Goal: Task Accomplishment & Management: Use online tool/utility

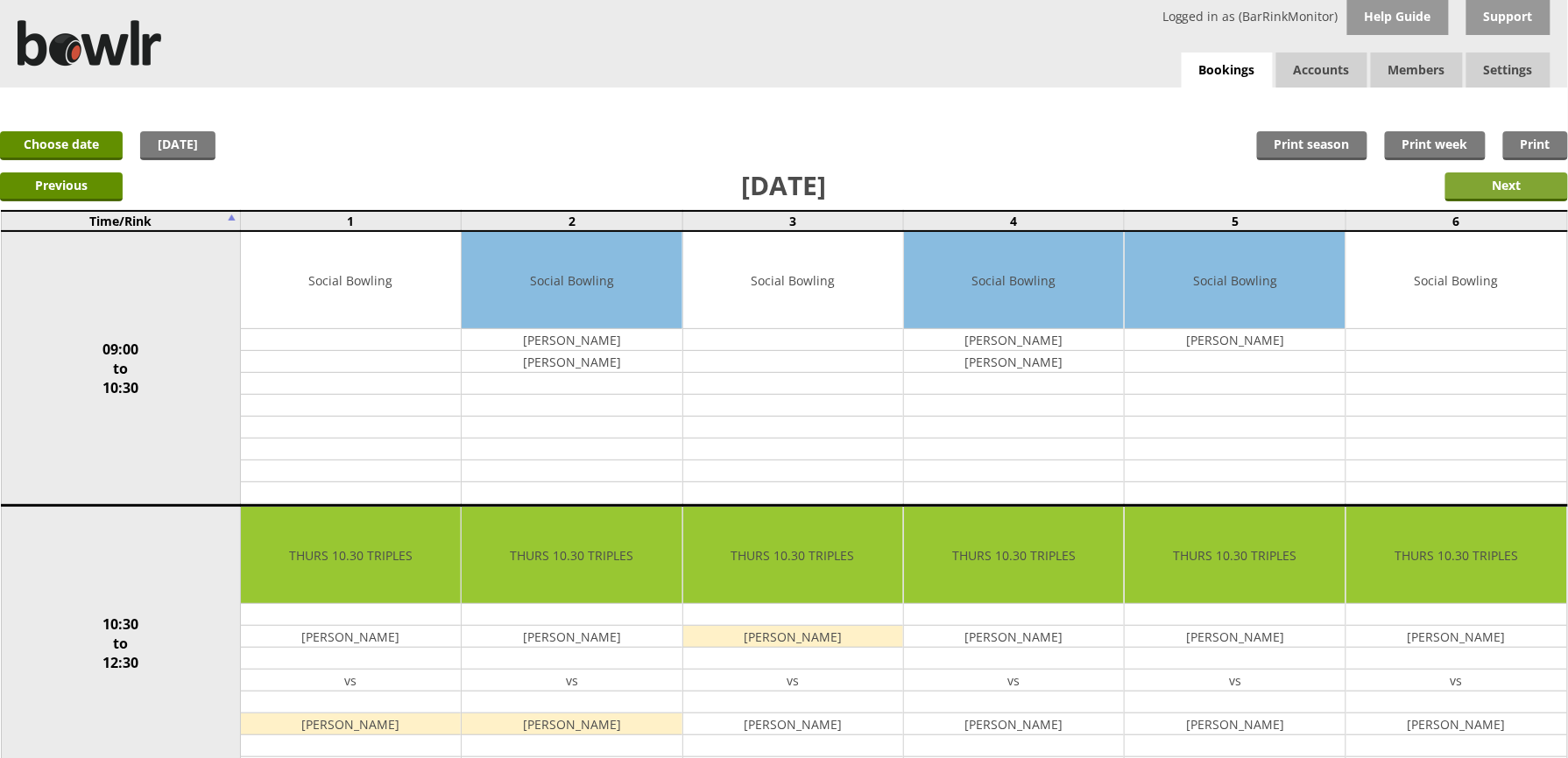
click at [1546, 182] on input "Next" at bounding box center [1507, 187] width 123 height 29
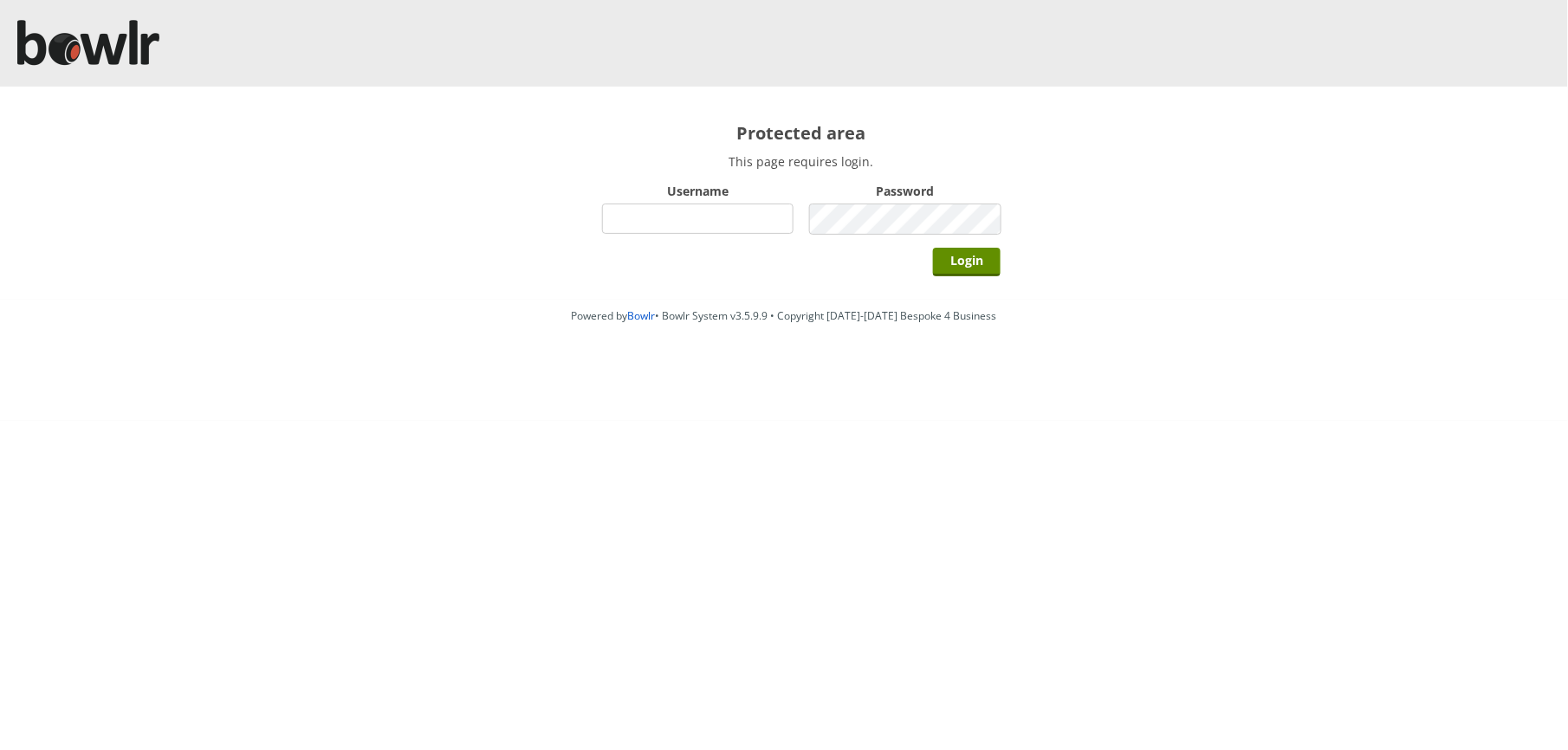
click at [655, 227] on input "Username" at bounding box center [697, 218] width 192 height 30
type input "BarRinkMonitor"
click at [933, 247] on input "Login" at bounding box center [966, 262] width 67 height 29
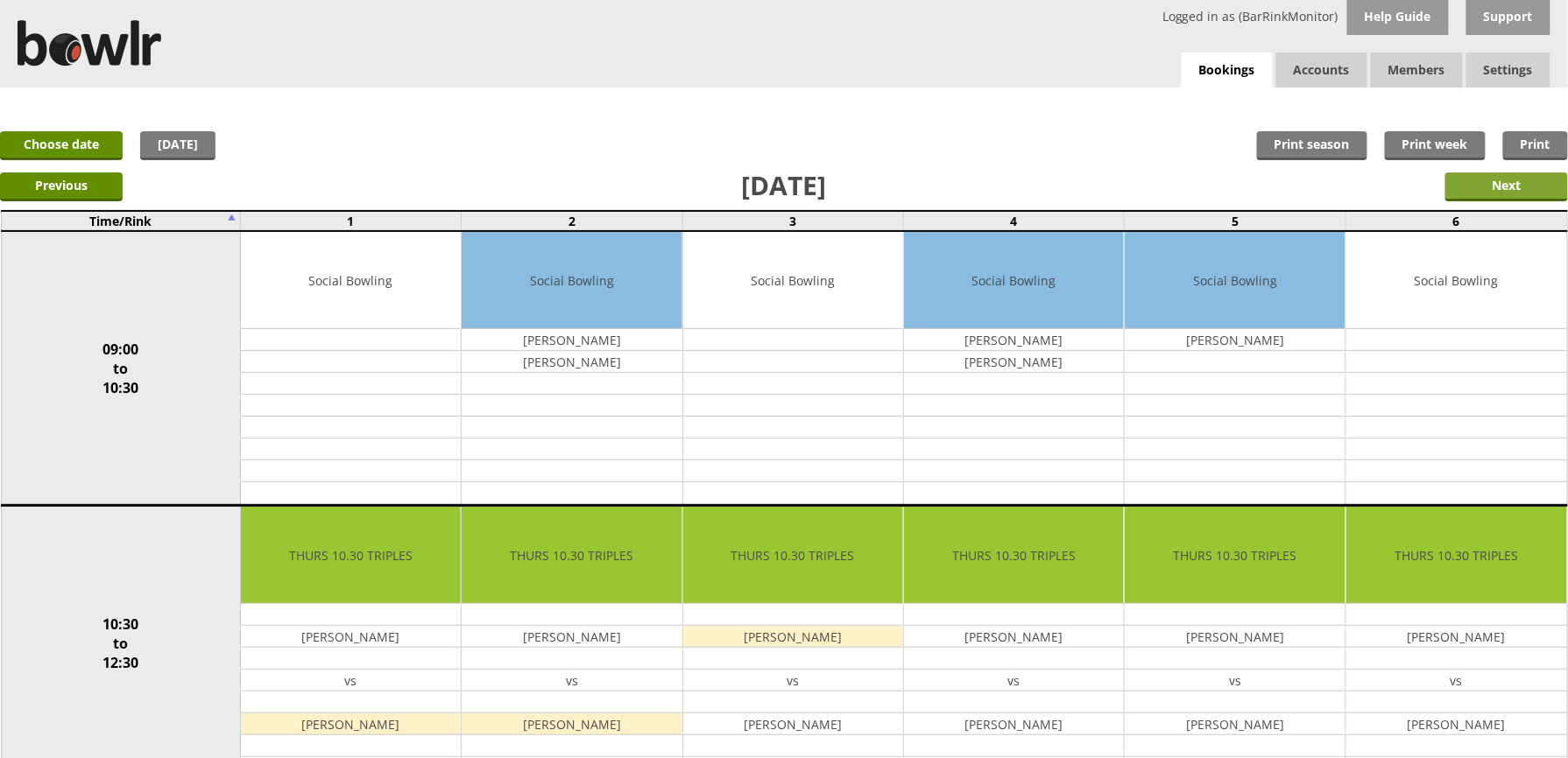
click at [1520, 193] on input "Next" at bounding box center [1507, 187] width 123 height 29
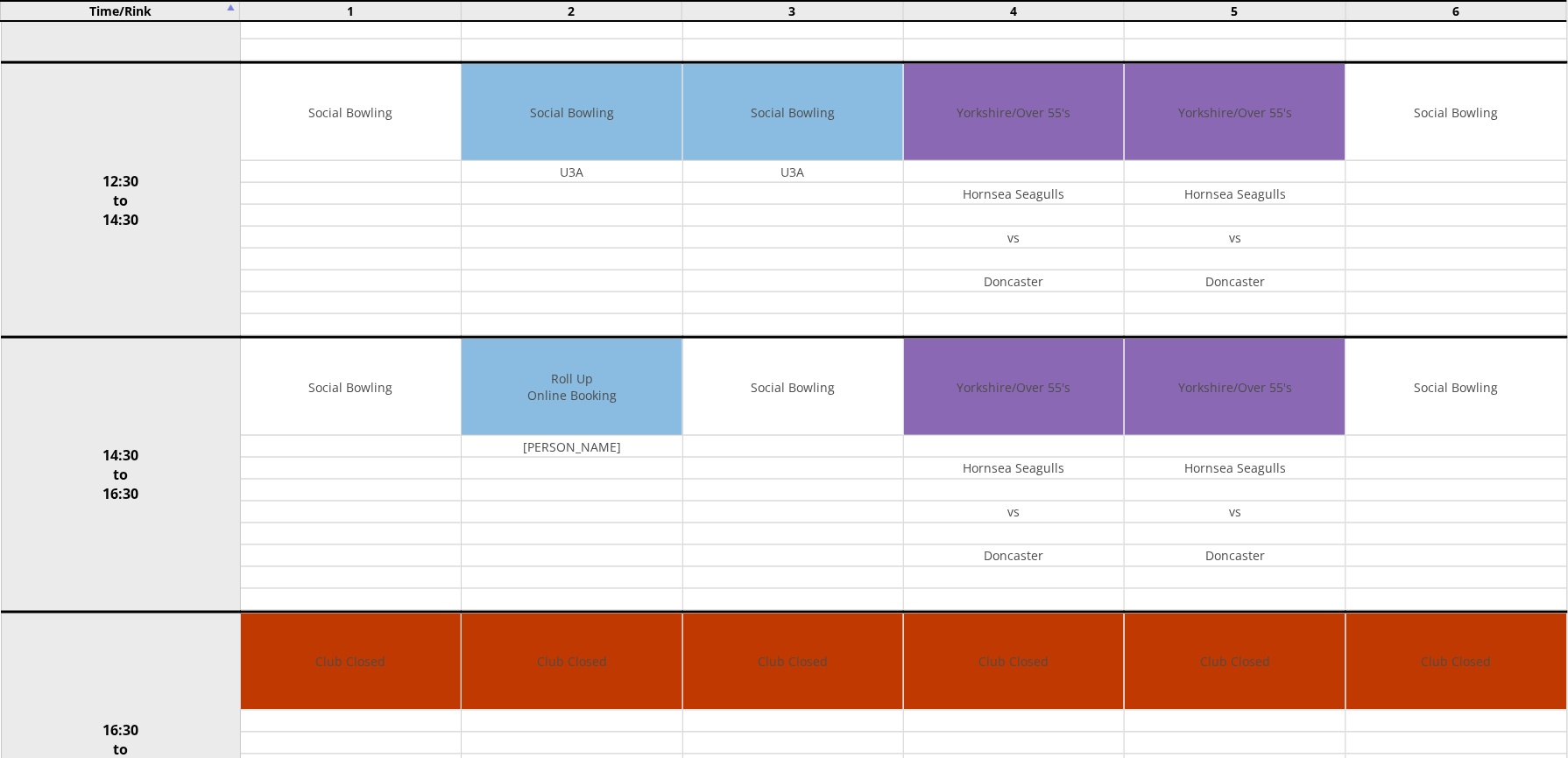
scroll to position [765, 0]
